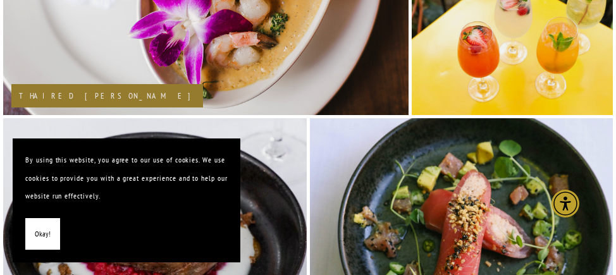
scroll to position [1088, 0]
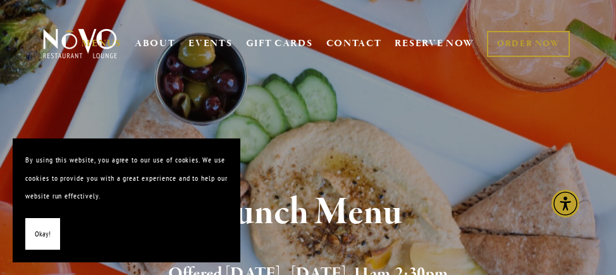
click at [43, 232] on span "Okay!" at bounding box center [43, 234] width 16 height 18
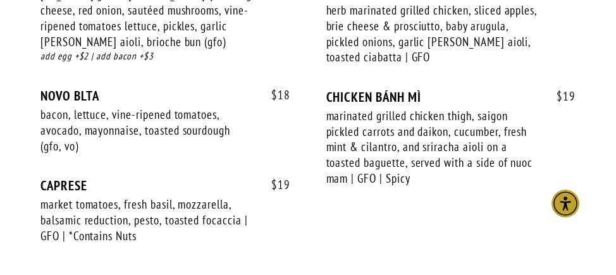
scroll to position [1729, 0]
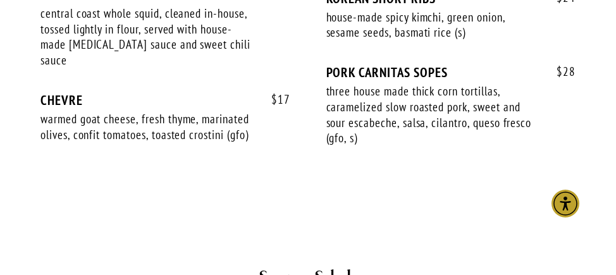
scroll to position [1252, 0]
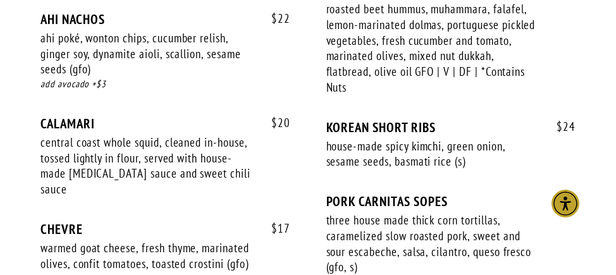
drag, startPoint x: 622, startPoint y: 107, endPoint x: 621, endPoint y: 86, distance: 20.9
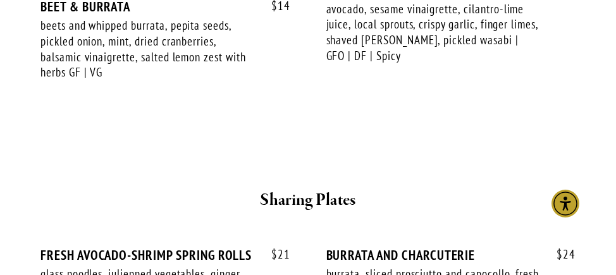
scroll to position [673, 0]
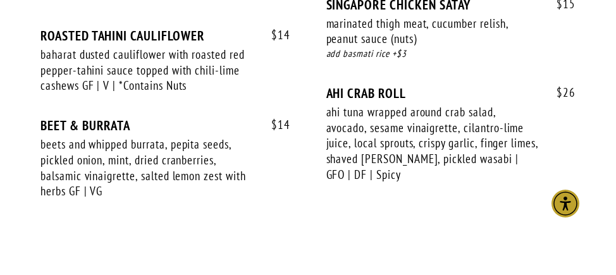
drag, startPoint x: 621, startPoint y: 65, endPoint x: 621, endPoint y: 53, distance: 12.0
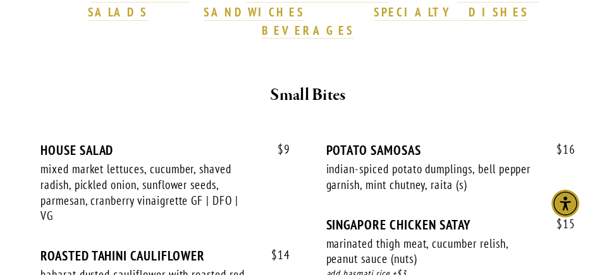
scroll to position [464, 0]
